Goal: Transaction & Acquisition: Book appointment/travel/reservation

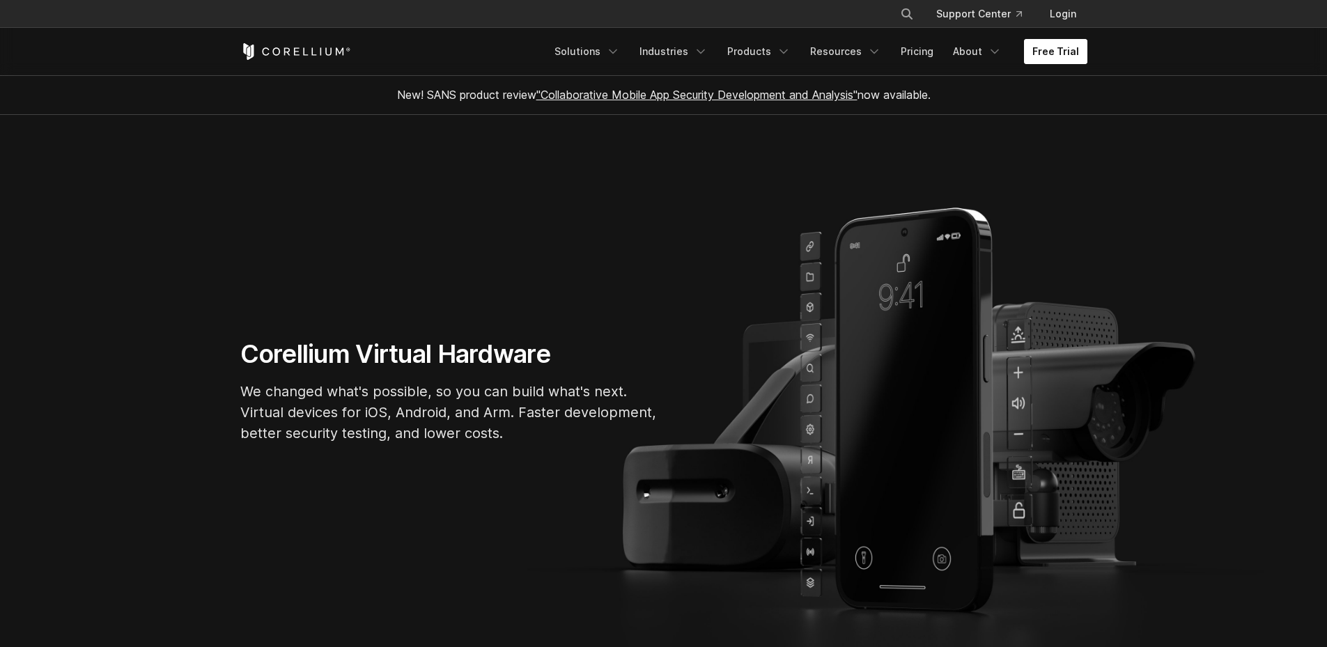
click at [1043, 47] on link "Free Trial" at bounding box center [1055, 51] width 63 height 25
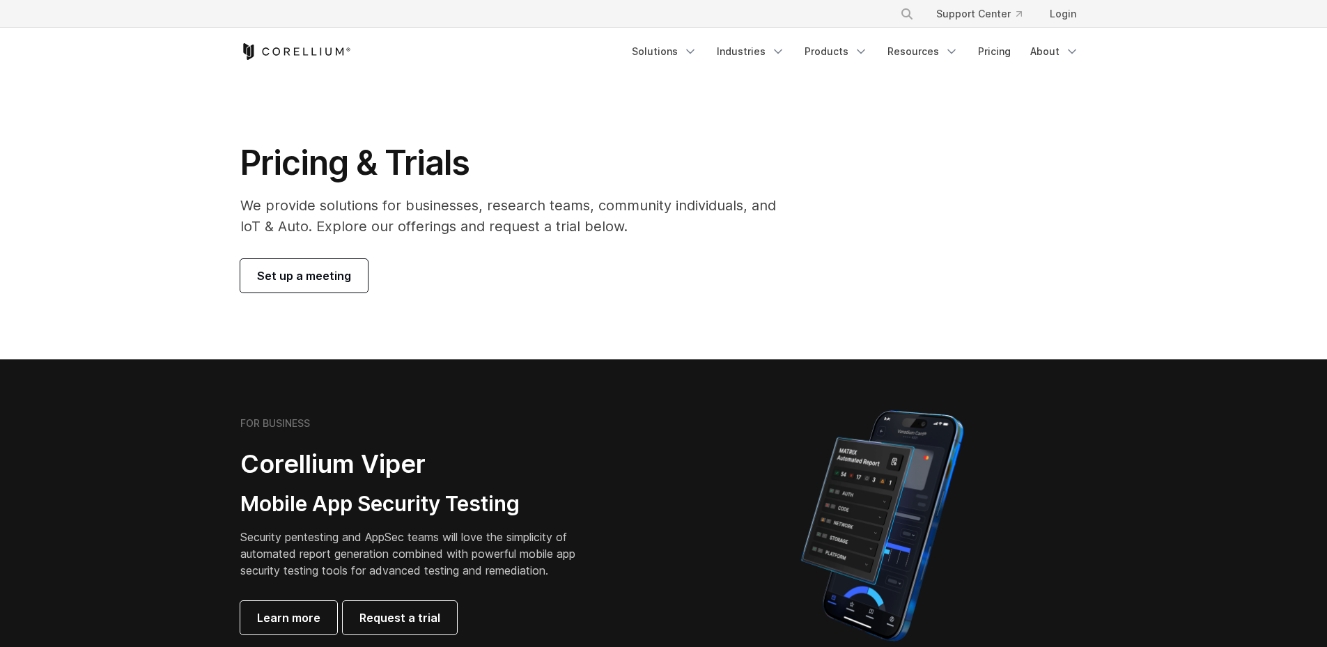
click at [325, 272] on span "Set up a meeting" at bounding box center [304, 275] width 94 height 17
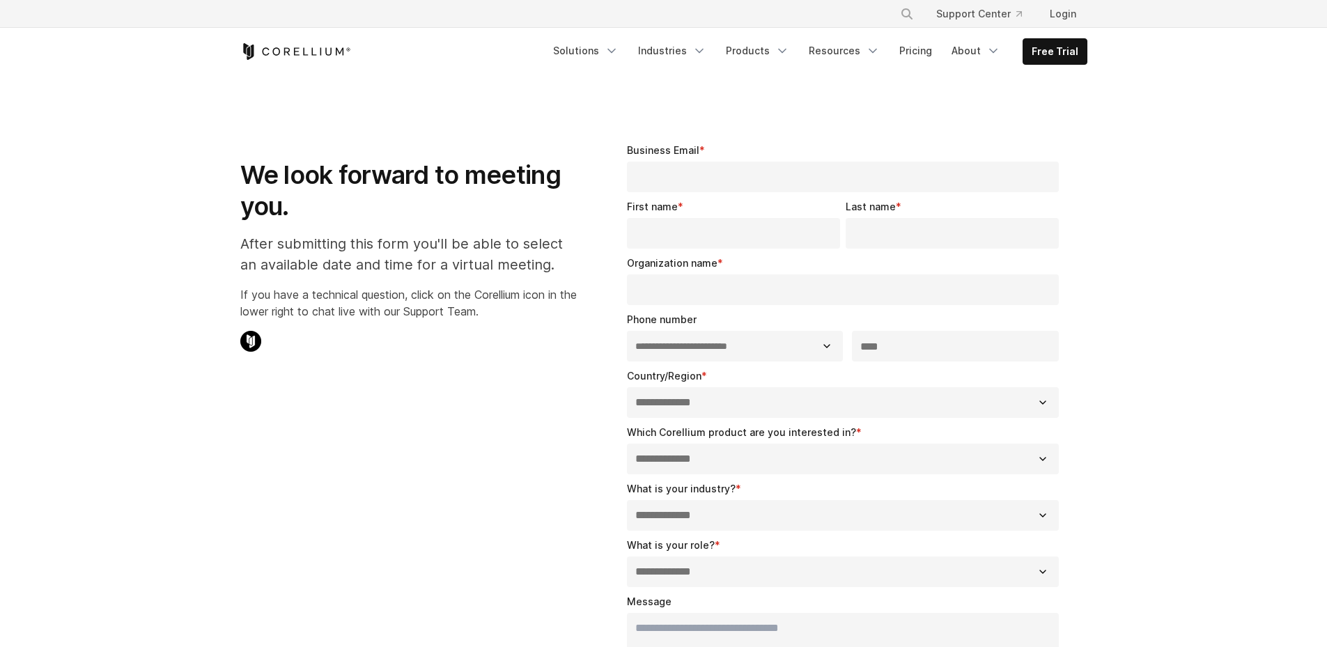
select select "**"
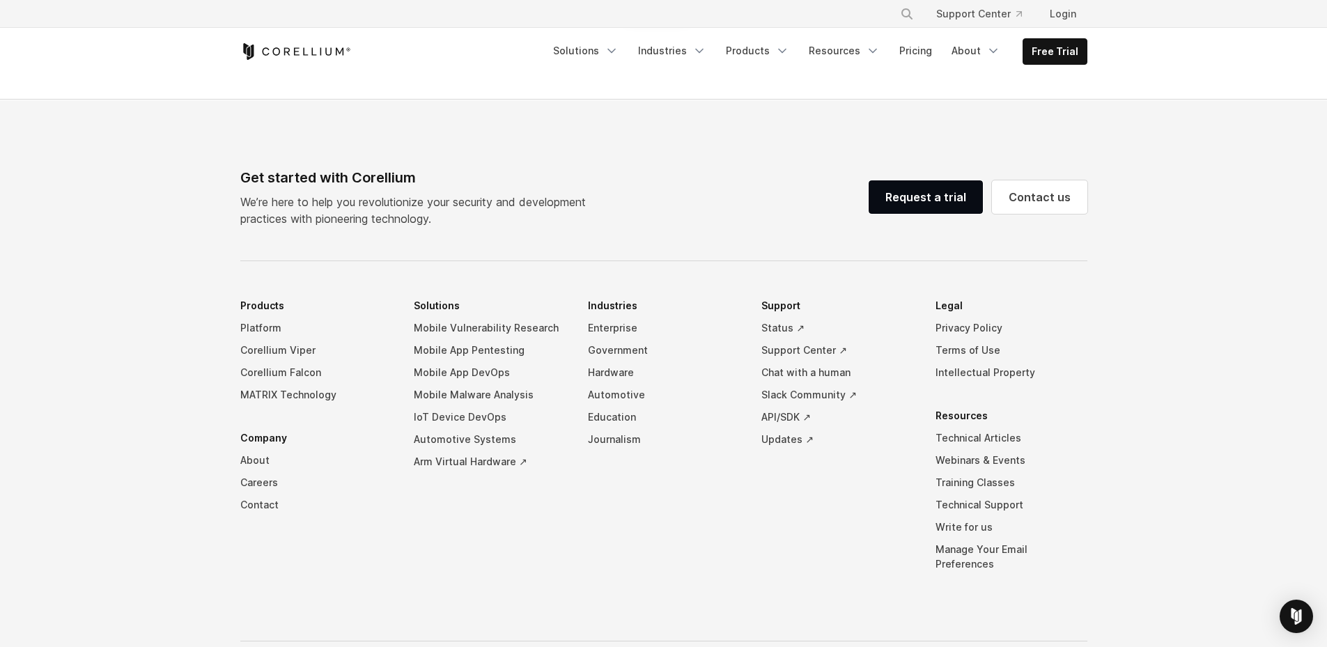
scroll to position [859, 0]
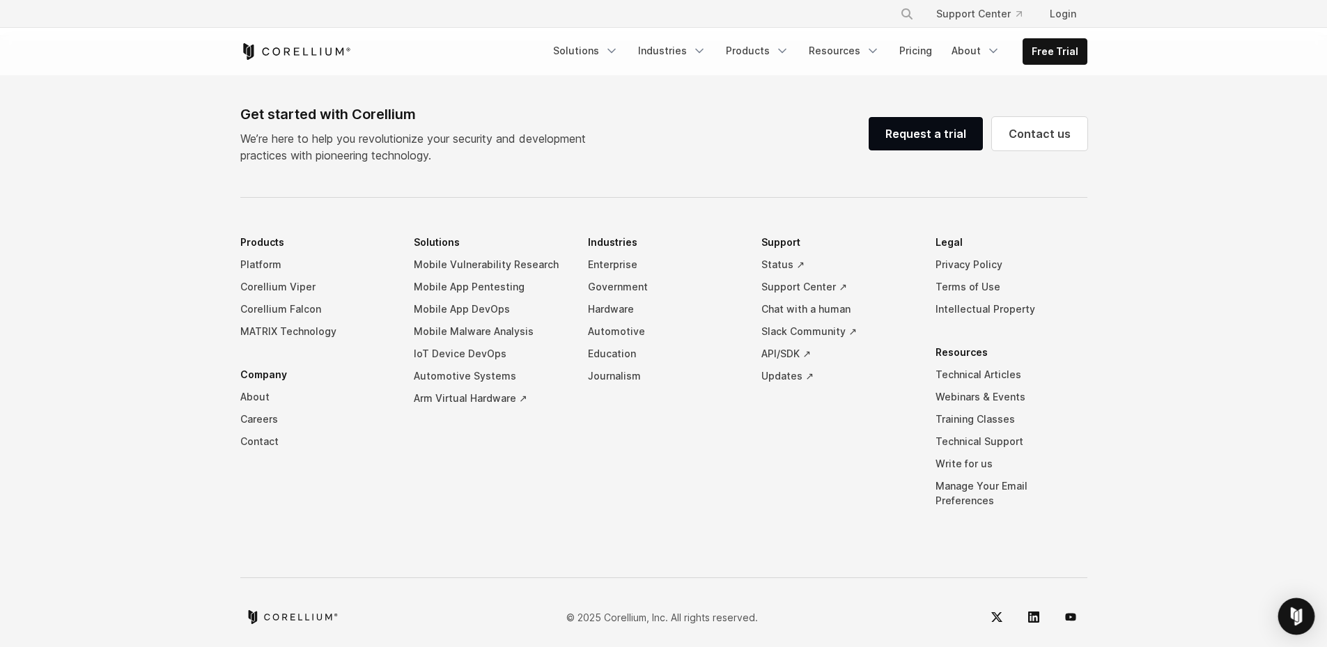
click at [1286, 604] on div "Open Intercom Messenger" at bounding box center [1296, 616] width 37 height 37
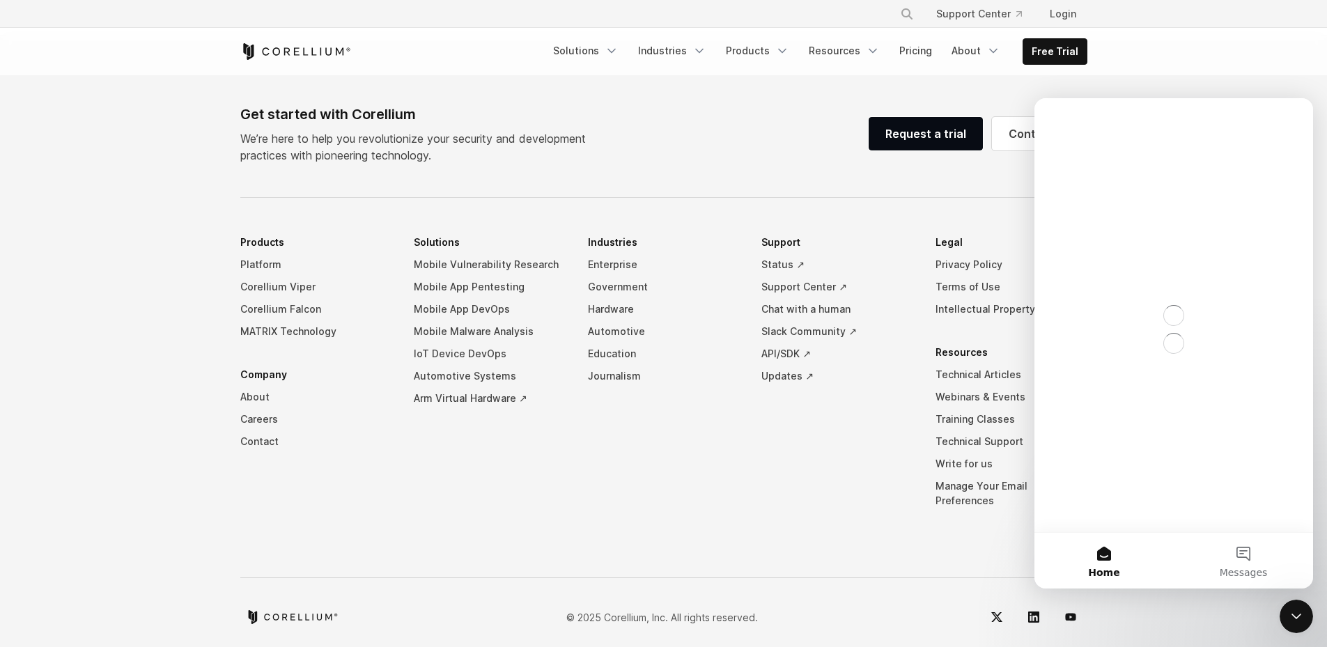
scroll to position [0, 0]
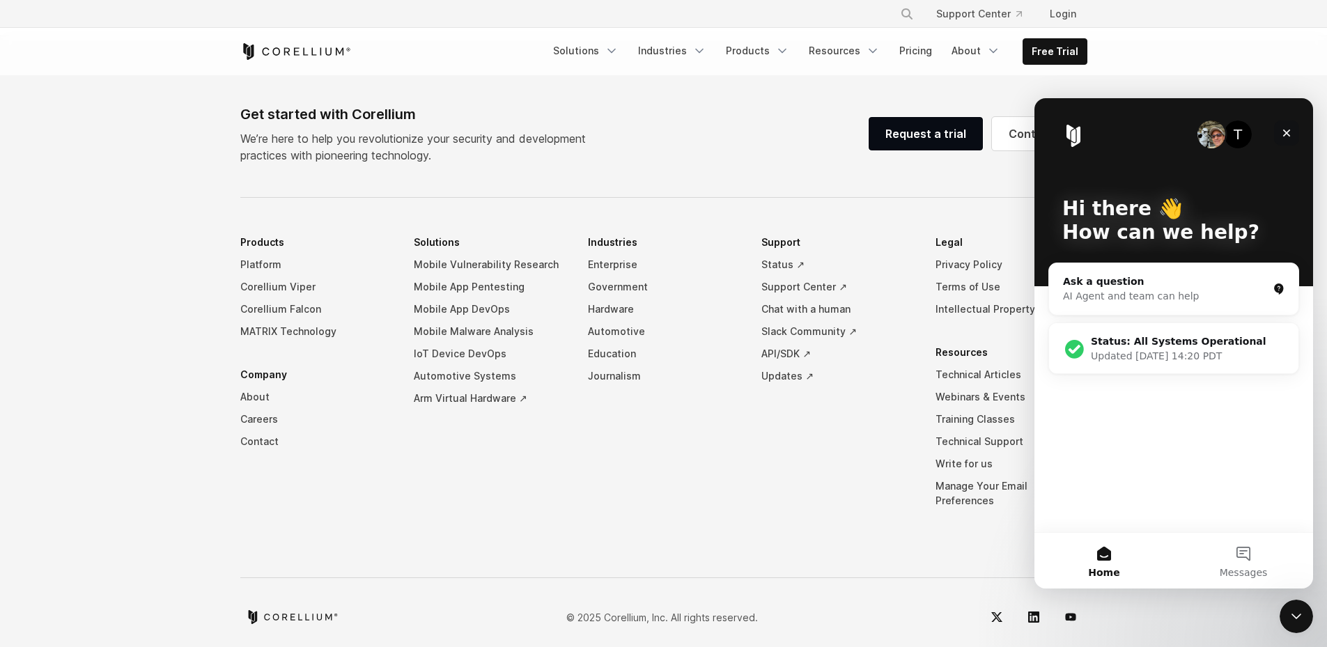
click at [1286, 128] on icon "Close" at bounding box center [1286, 132] width 11 height 11
